Goal: Find specific page/section: Find specific page/section

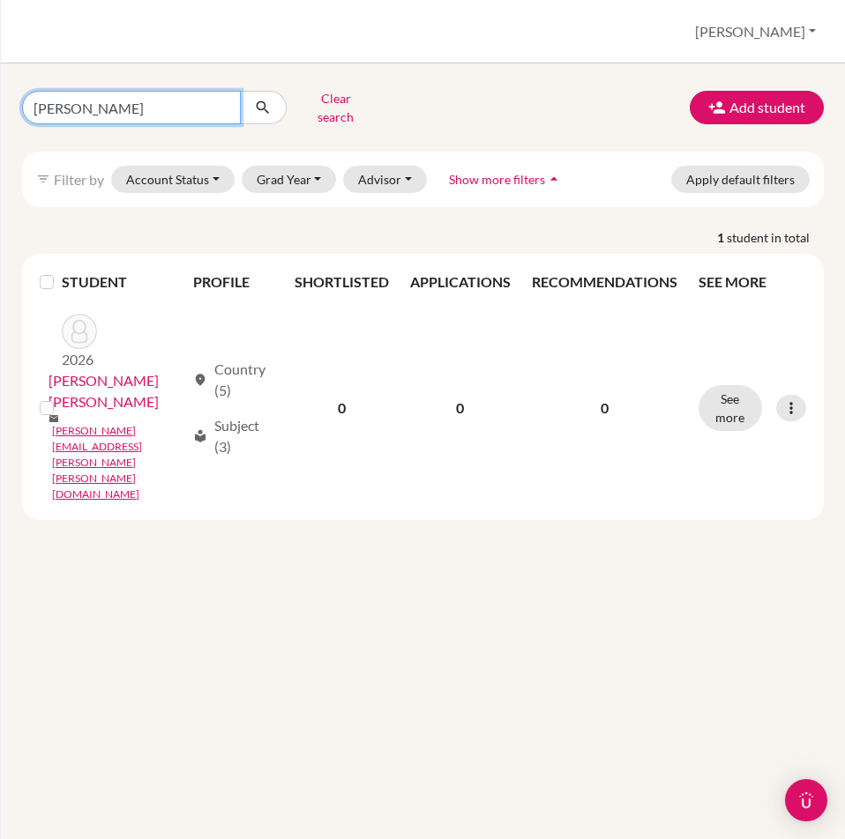
click at [191, 95] on input "casados" at bounding box center [131, 108] width 219 height 34
type input "c"
type input "i"
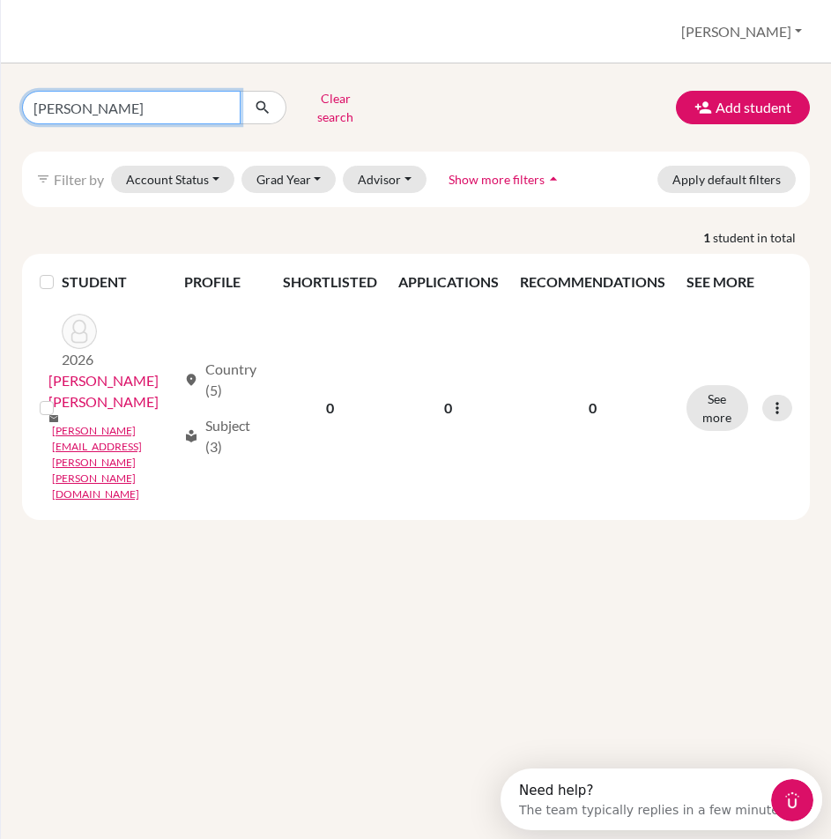
type input "nicolas luna"
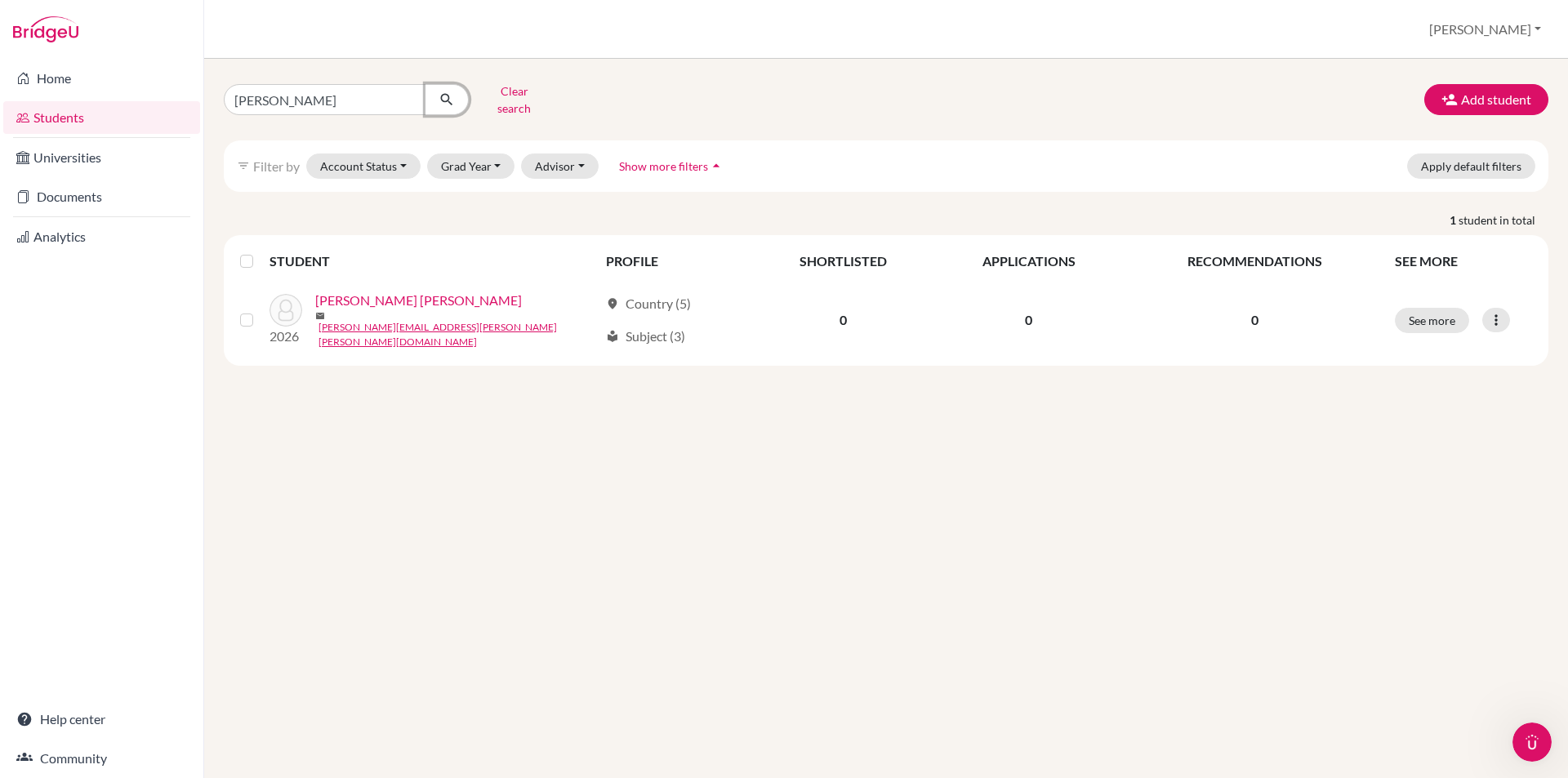
click at [442, 94] on icon "submit" at bounding box center [446, 100] width 17 height 17
